Goal: Check status: Check status

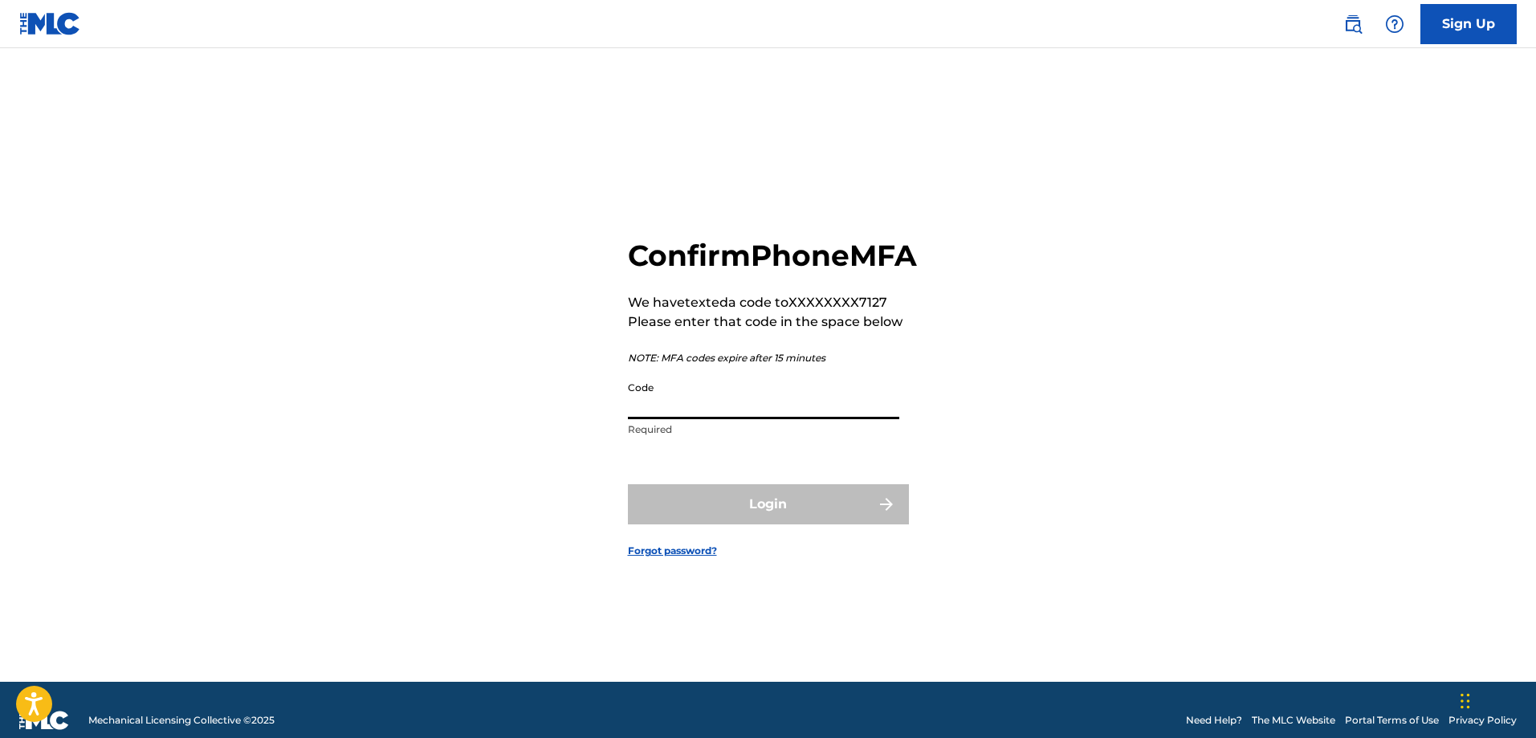
click at [747, 419] on input "Code" at bounding box center [763, 396] width 271 height 46
type input "005748"
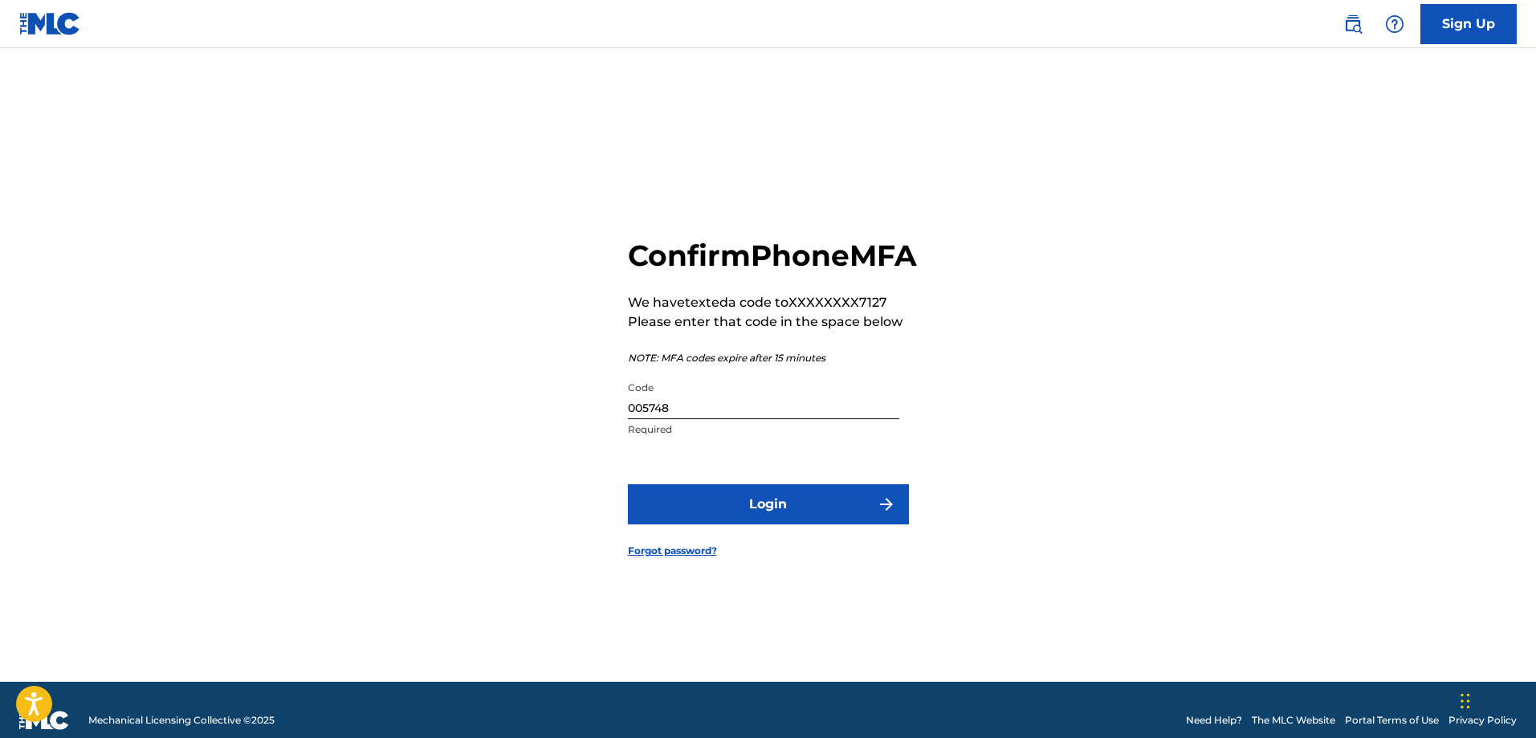
click at [747, 524] on button "Login" at bounding box center [768, 504] width 281 height 40
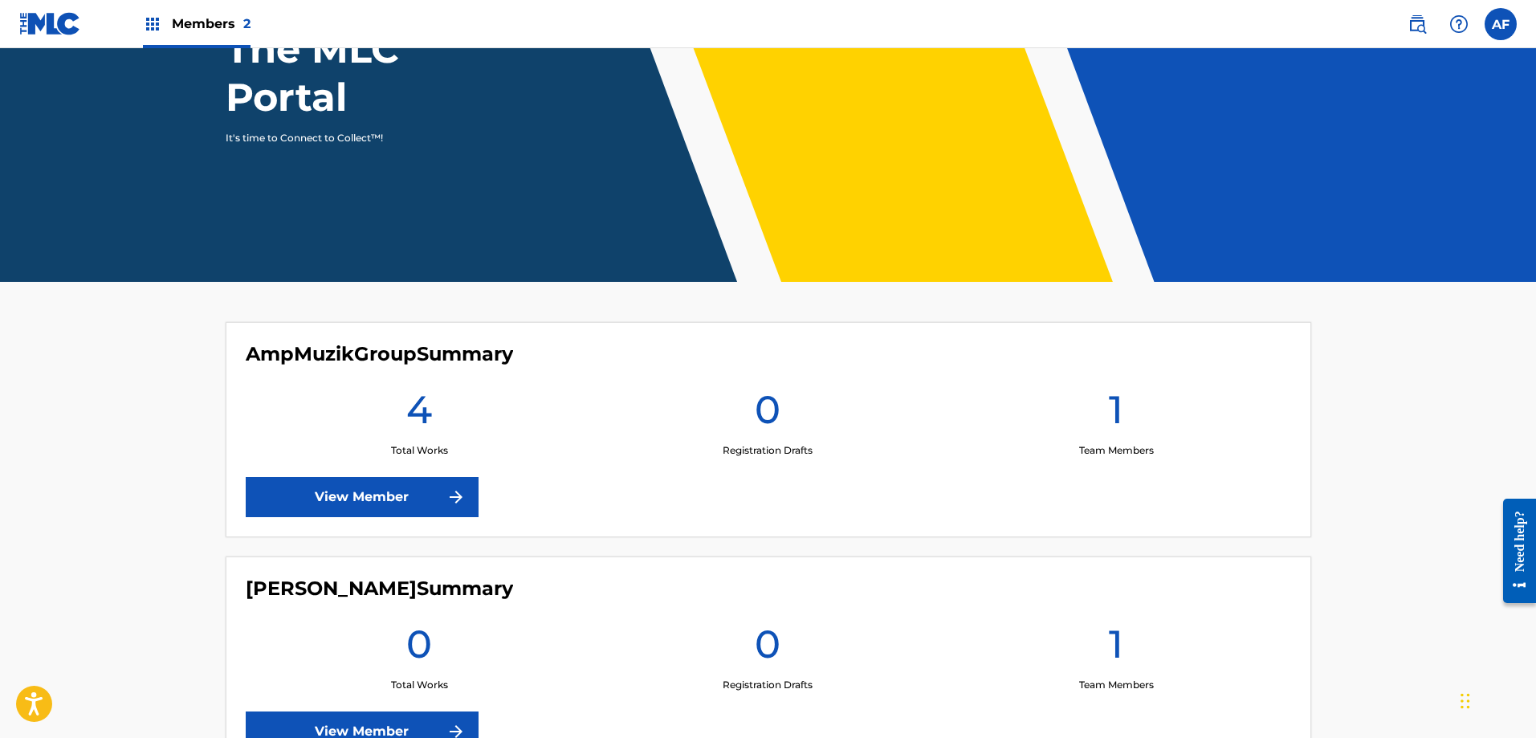
scroll to position [241, 0]
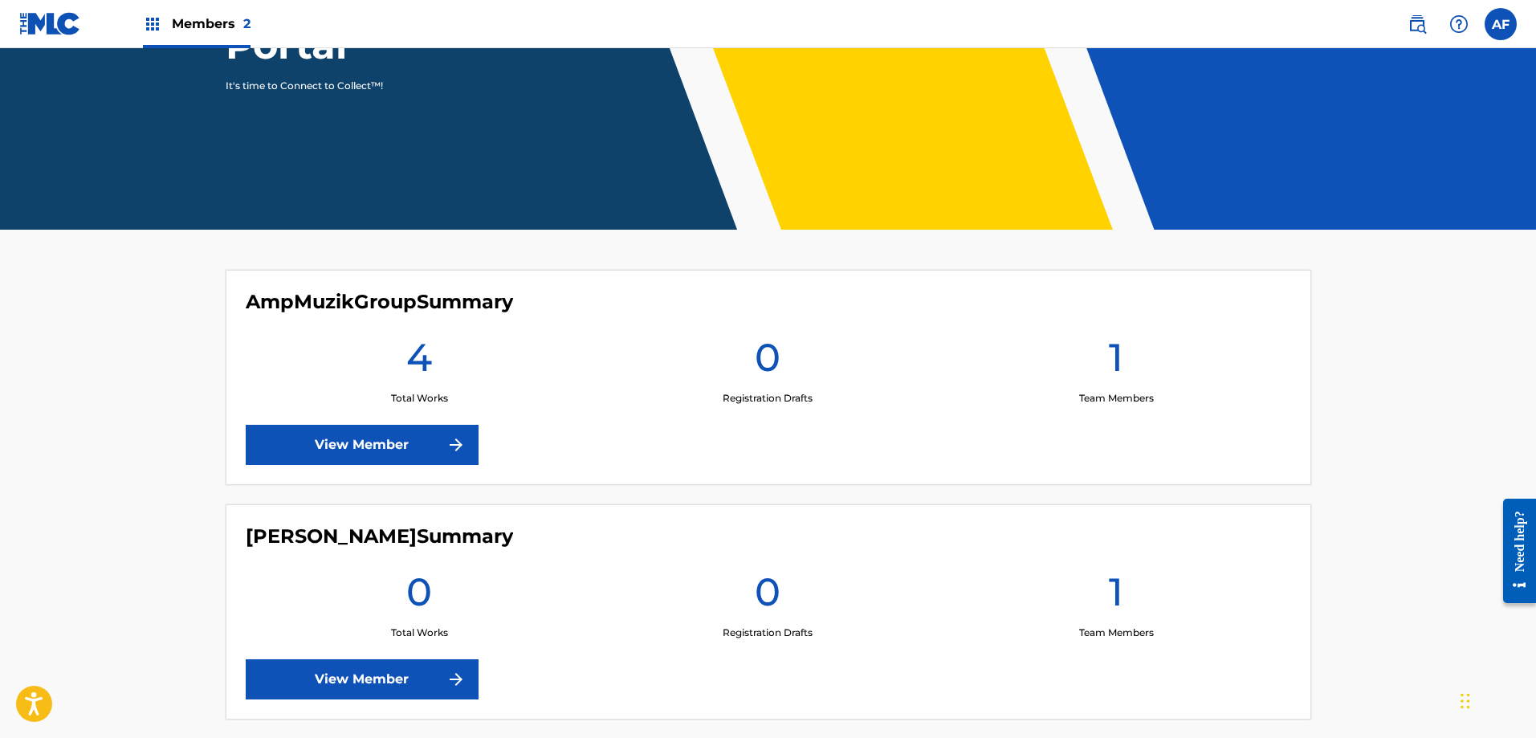
click at [391, 447] on link "View Member" at bounding box center [362, 445] width 233 height 40
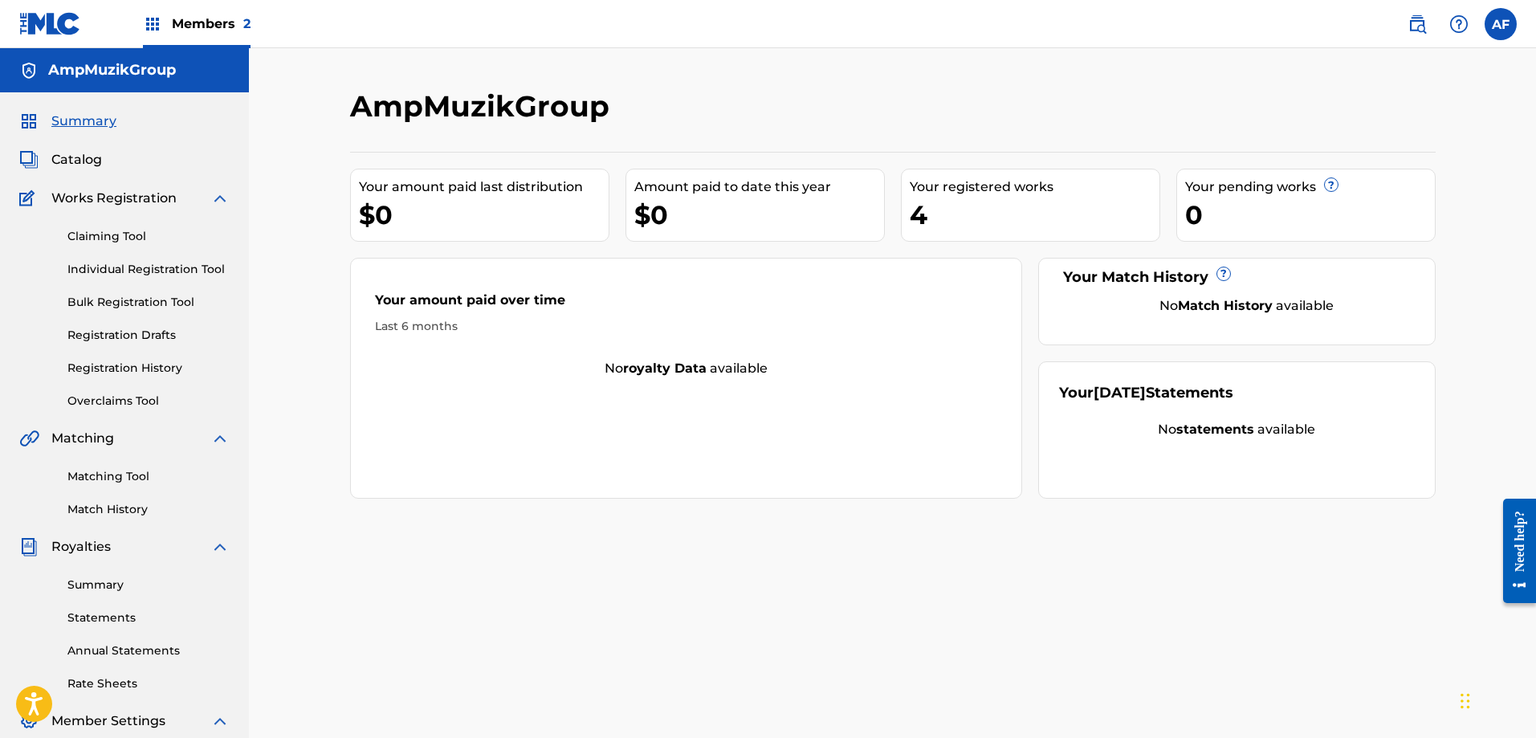
click at [74, 157] on span "Catalog" at bounding box center [76, 159] width 51 height 19
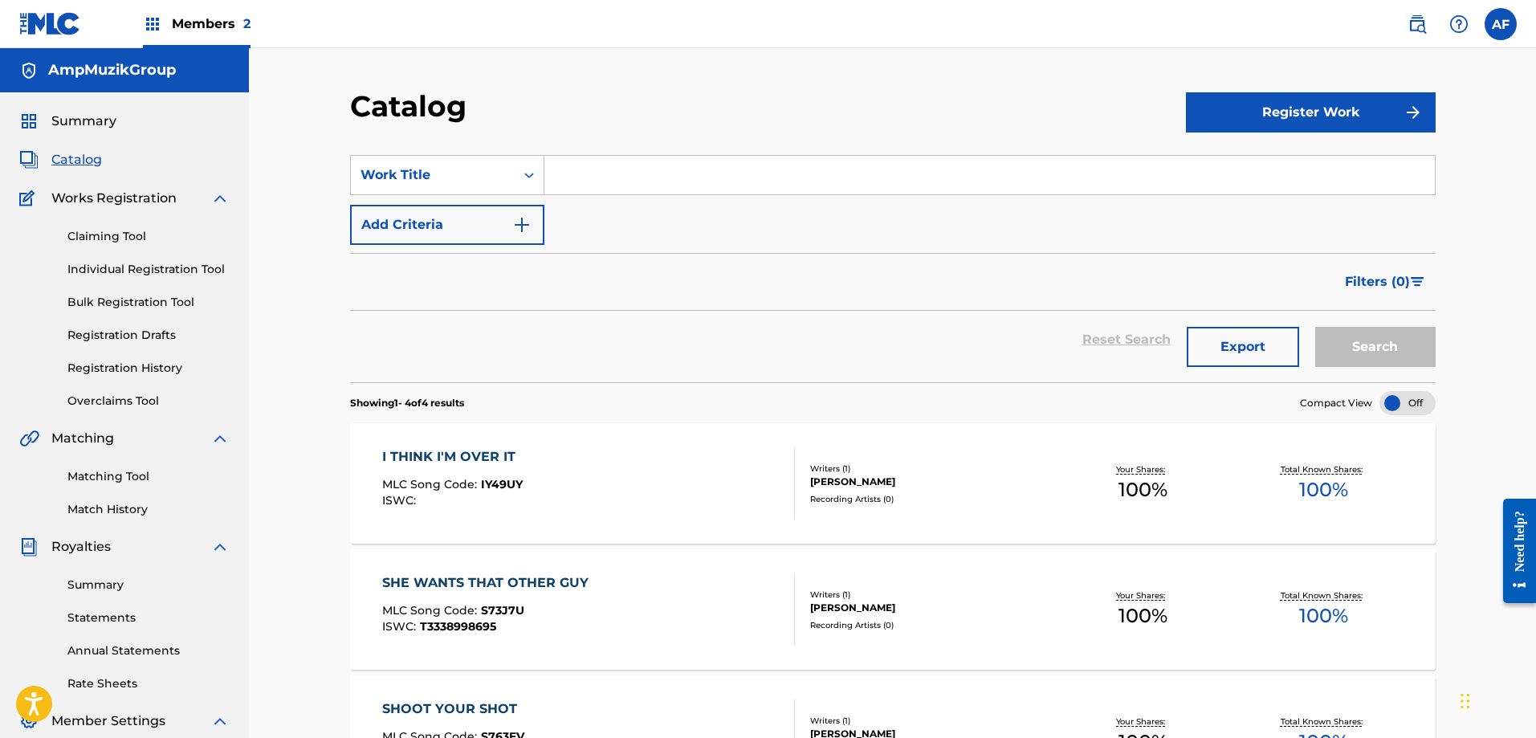
click at [120, 368] on link "Registration History" at bounding box center [148, 368] width 162 height 17
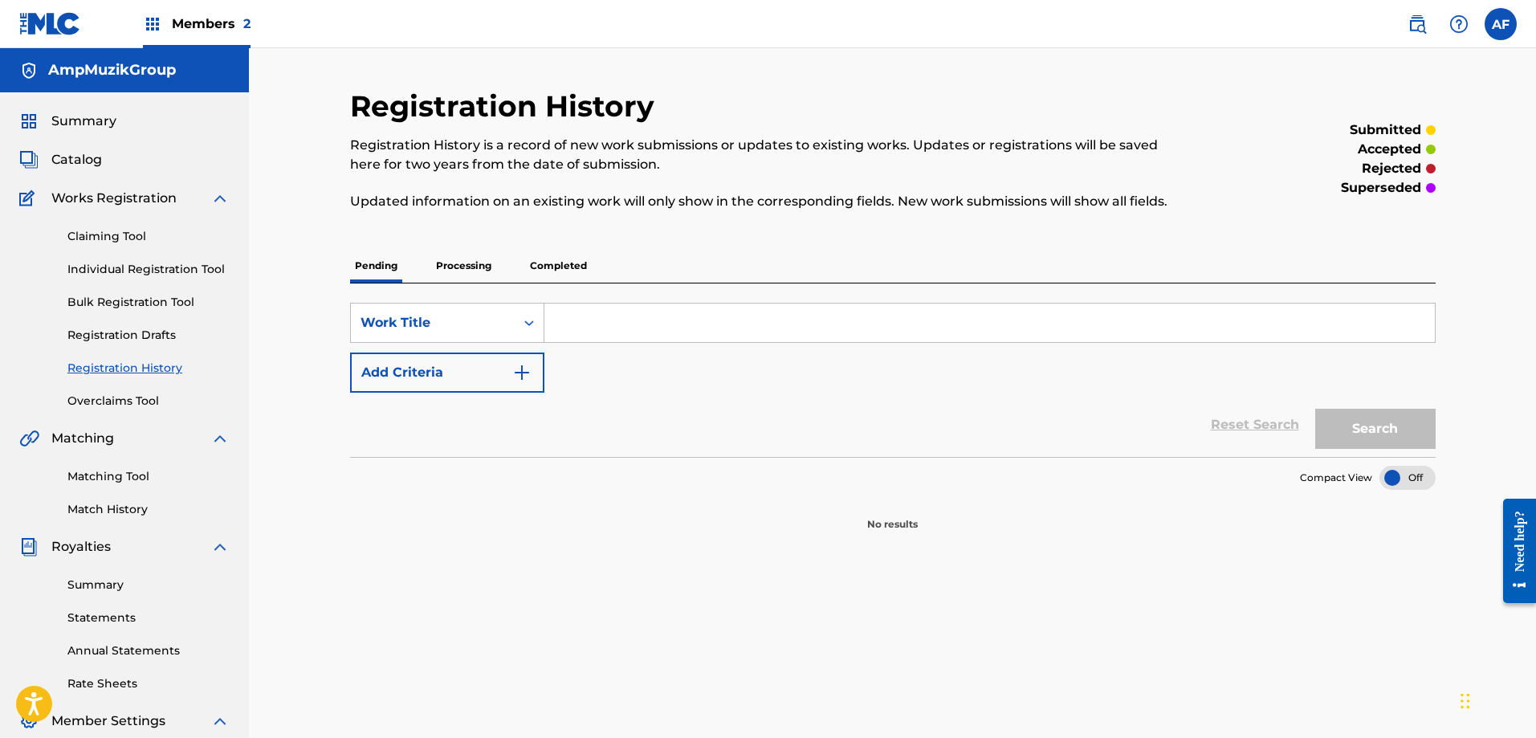
click at [470, 265] on p "Processing" at bounding box center [463, 266] width 65 height 34
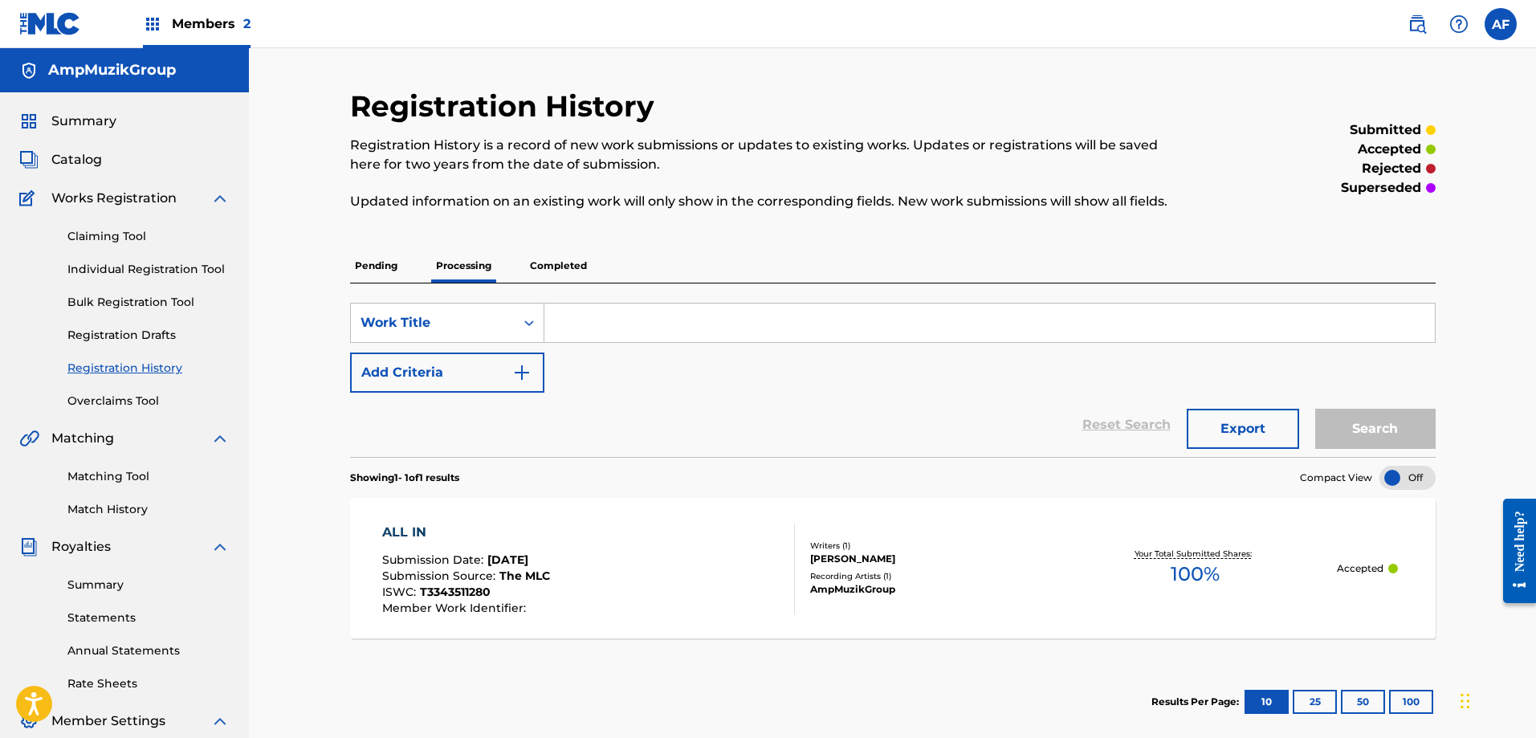
click at [598, 478] on section "Showing 1 - 1 of 1 results Compact View" at bounding box center [892, 473] width 1085 height 33
